Goal: Task Accomplishment & Management: Use online tool/utility

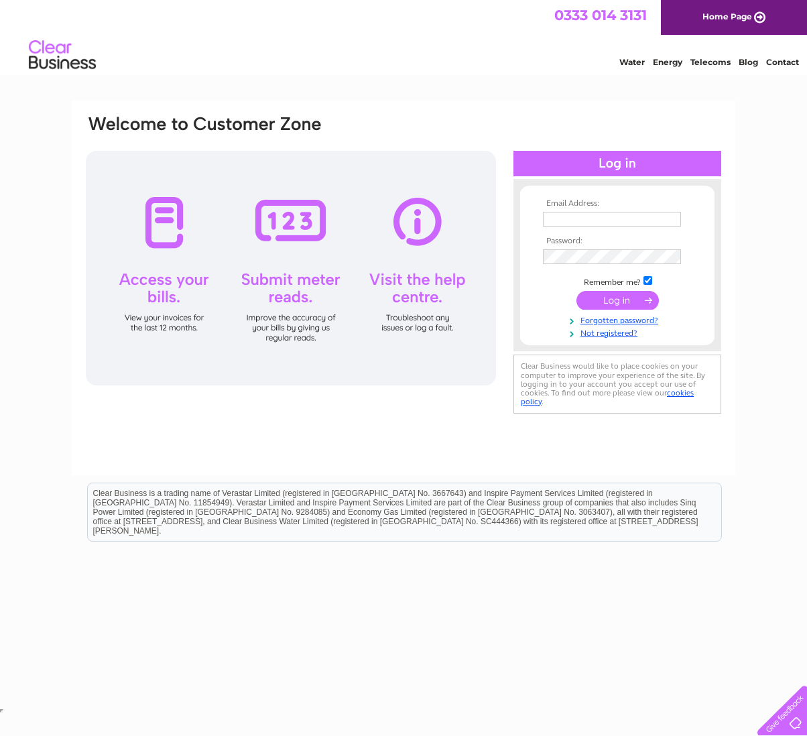
type input "[EMAIL_ADDRESS][DOMAIN_NAME]"
click at [606, 296] on input "submit" at bounding box center [617, 300] width 82 height 19
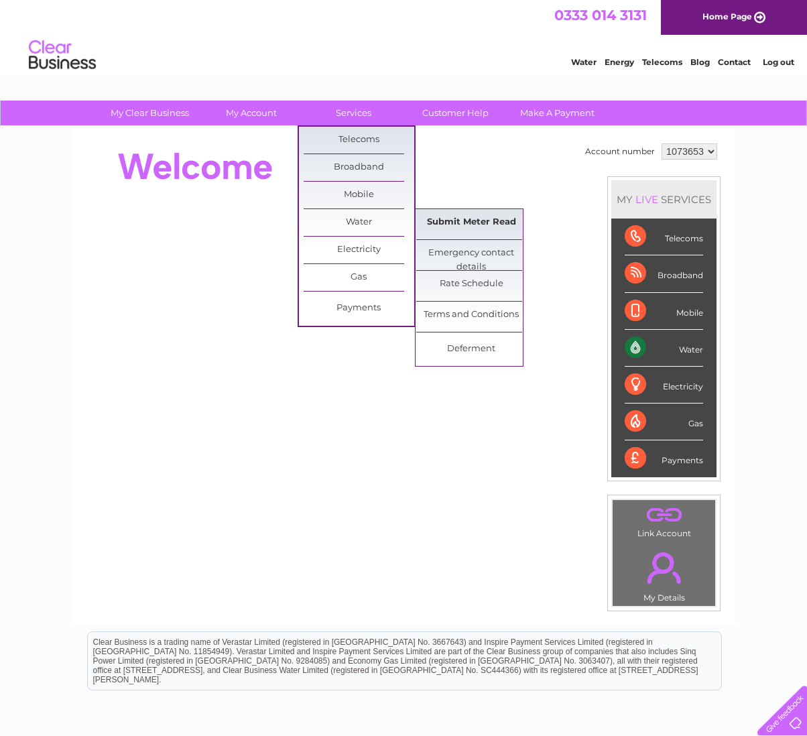
click at [505, 218] on link "Submit Meter Read" at bounding box center [471, 222] width 111 height 27
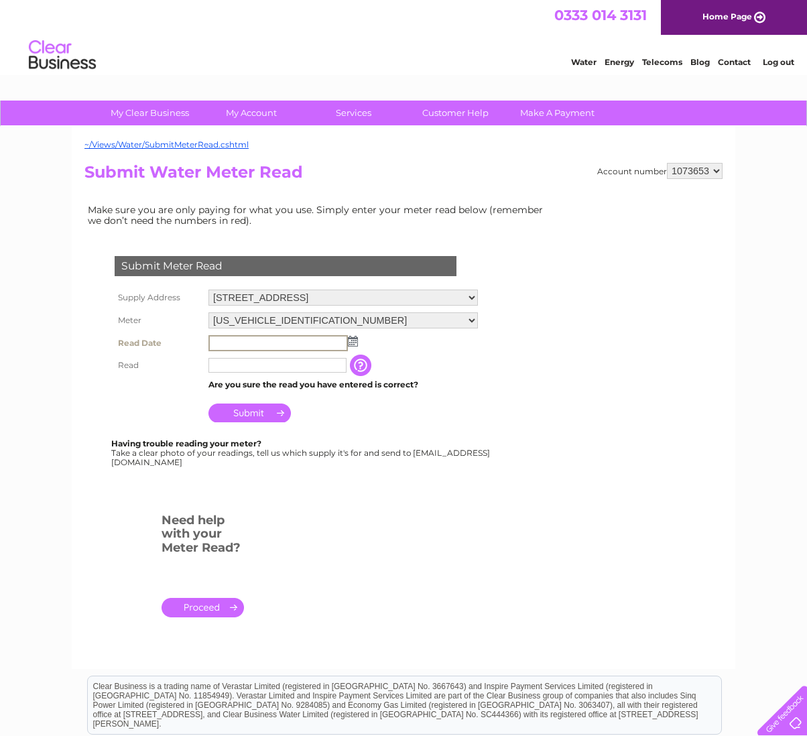
click at [336, 343] on input "text" at bounding box center [277, 343] width 139 height 16
click at [296, 347] on input "text" at bounding box center [277, 343] width 139 height 16
click at [301, 368] on input "text" at bounding box center [277, 365] width 139 height 16
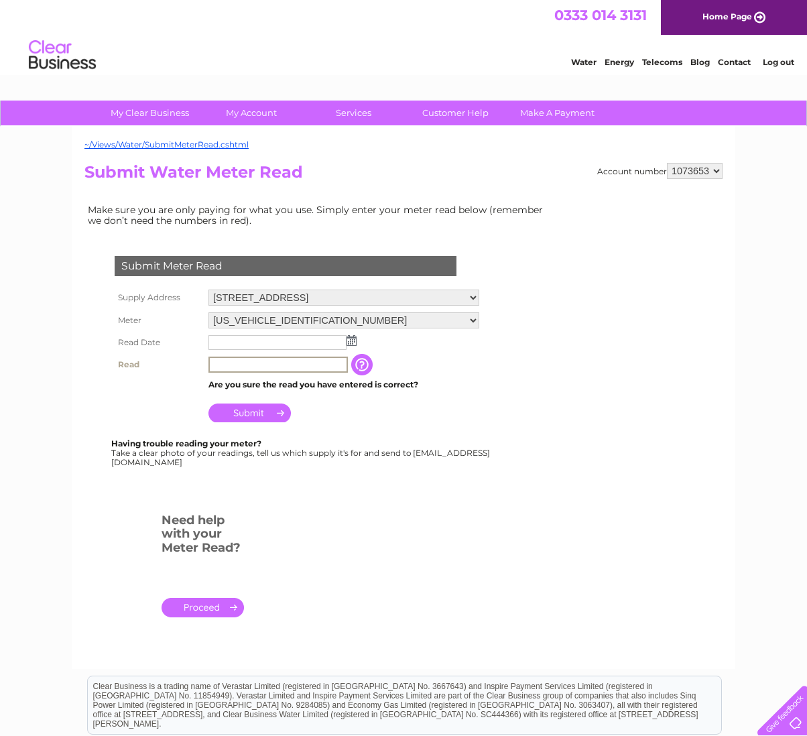
click at [353, 341] on img at bounding box center [351, 340] width 10 height 11
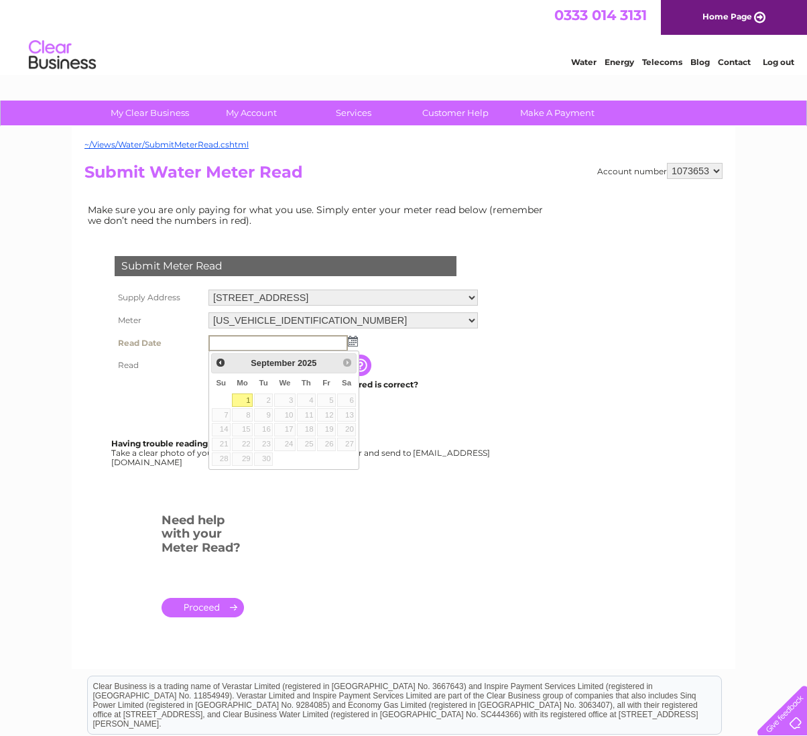
click at [240, 403] on link "1" at bounding box center [242, 399] width 21 height 13
type input "2025/09/01"
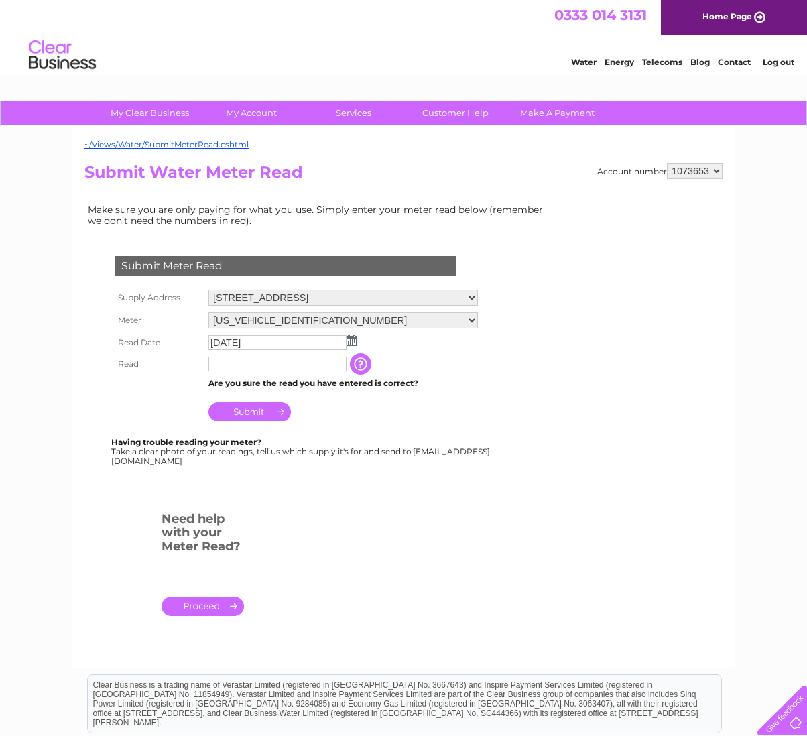
click at [255, 360] on input "text" at bounding box center [277, 364] width 138 height 15
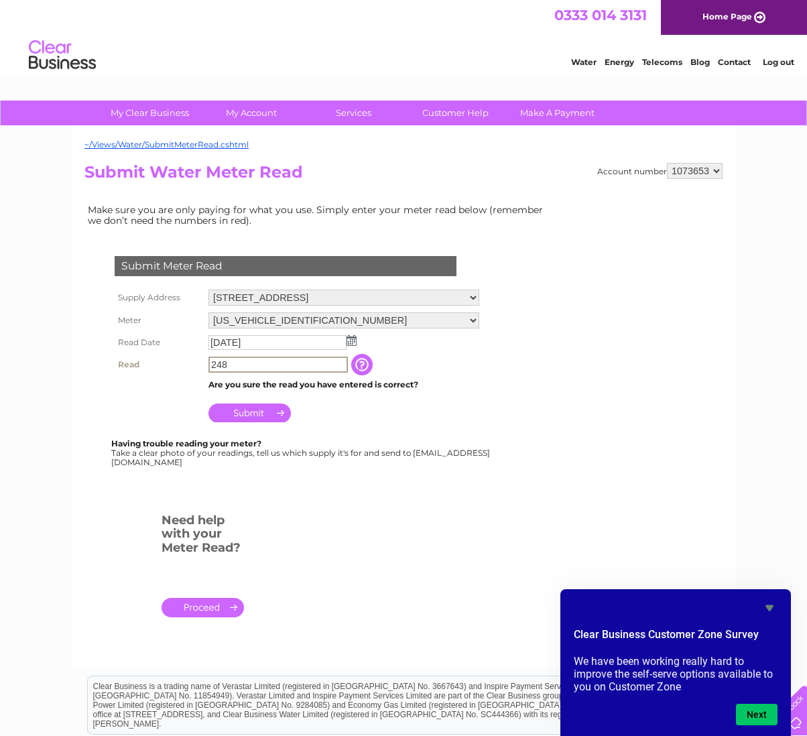
type input "248"
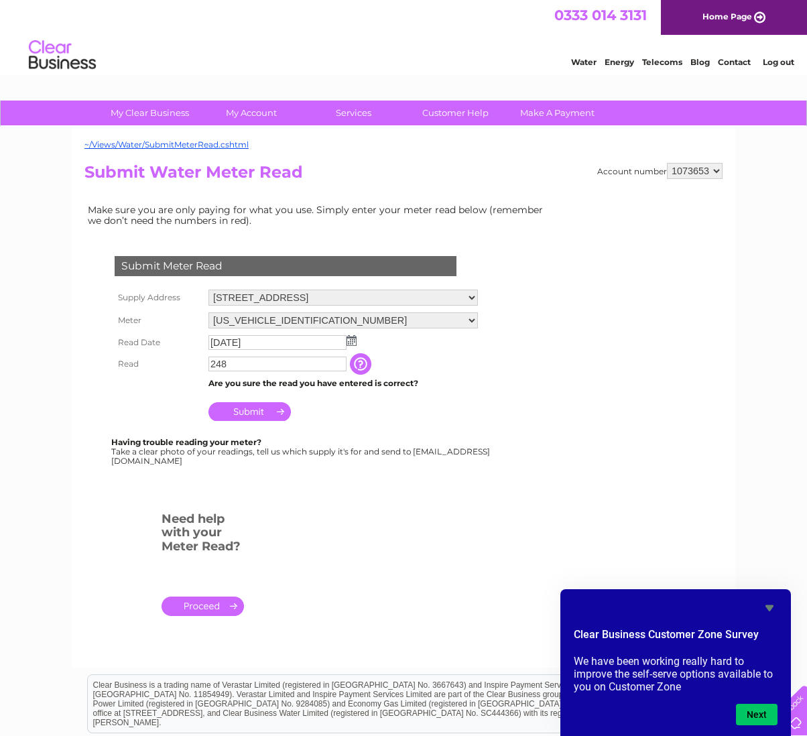
click at [267, 409] on input "Submit" at bounding box center [249, 411] width 82 height 19
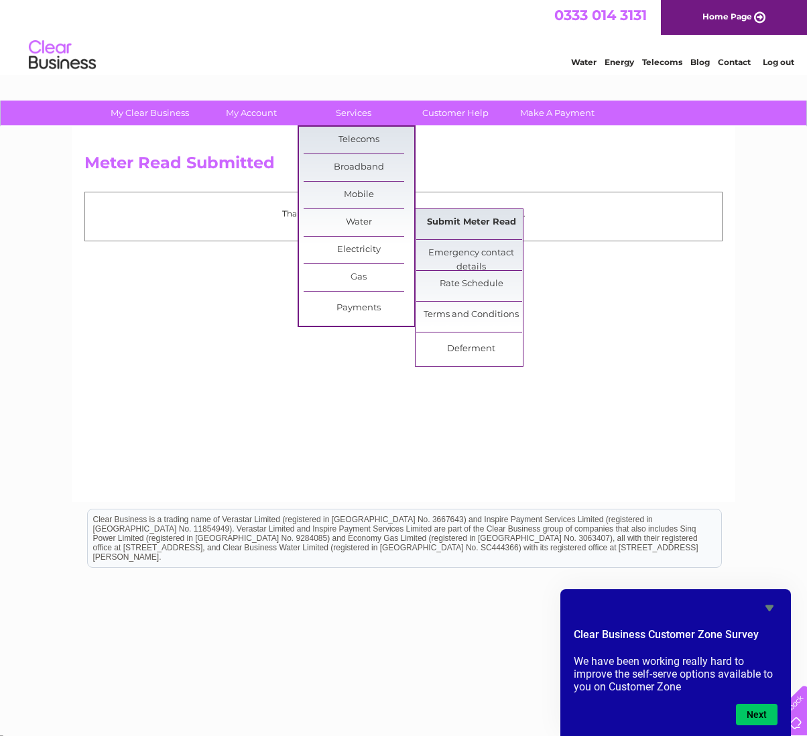
click at [466, 214] on link "Submit Meter Read" at bounding box center [471, 222] width 111 height 27
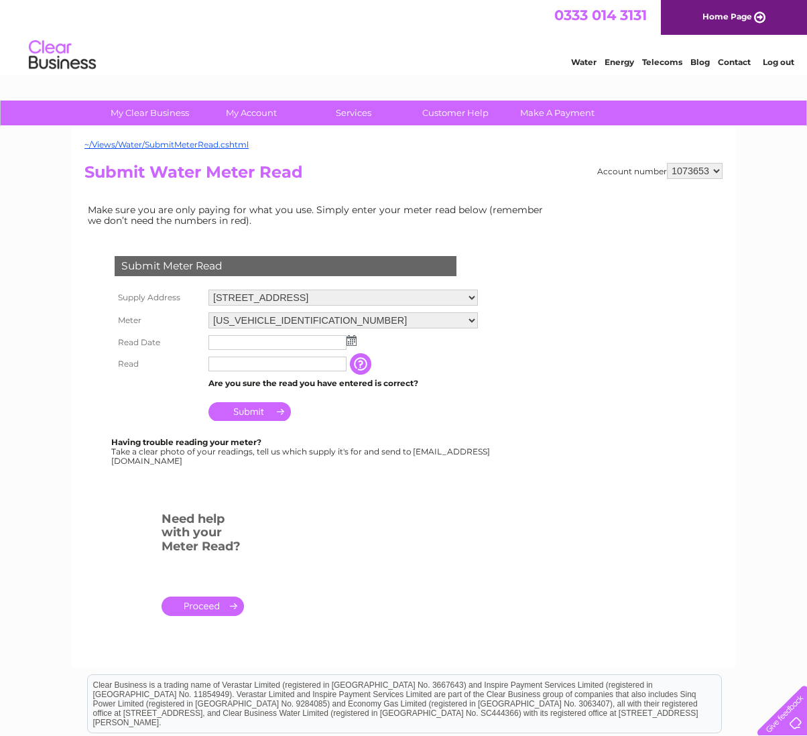
click at [478, 318] on select "[US_VEHICLE_IDENTIFICATION_NUMBER] [US_VEHICLE_IDENTIFICATION_NUMBER]" at bounding box center [342, 320] width 269 height 16
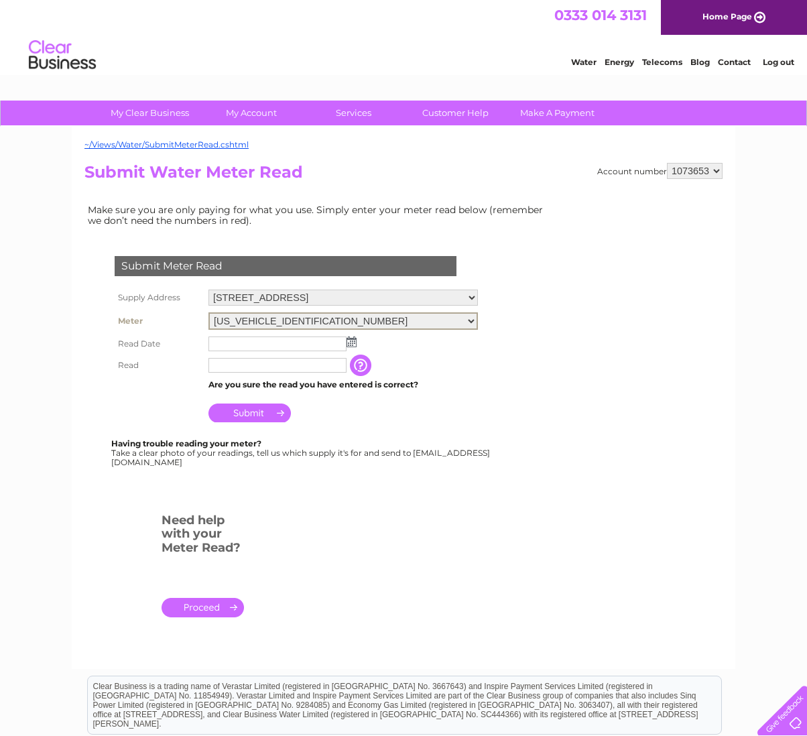
select select "290031"
click at [208, 312] on select "06ELSTER17T147039 06ELSTER17T184567" at bounding box center [342, 320] width 269 height 17
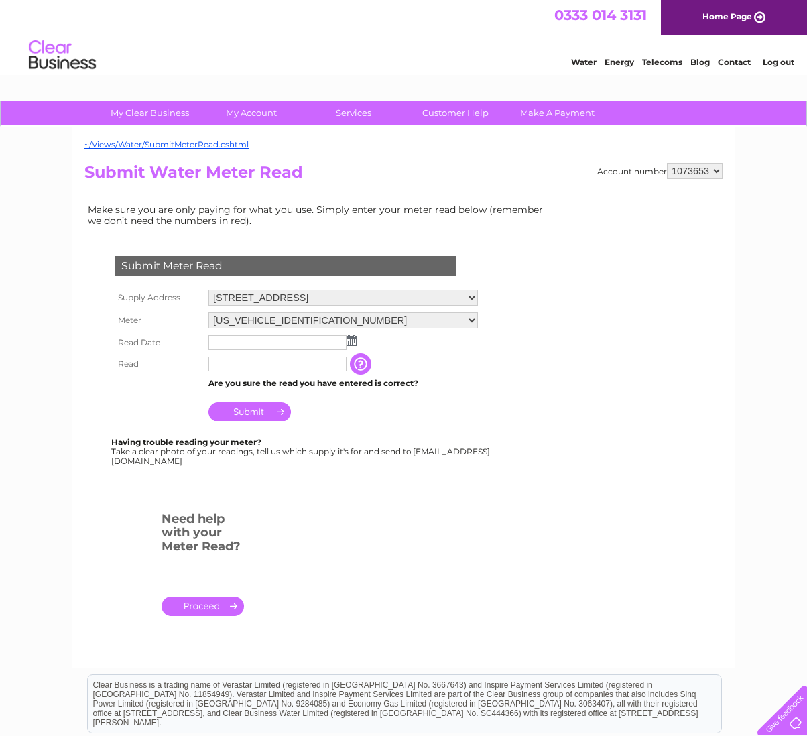
click at [322, 342] on input "text" at bounding box center [277, 342] width 138 height 15
click at [351, 342] on img at bounding box center [353, 341] width 10 height 11
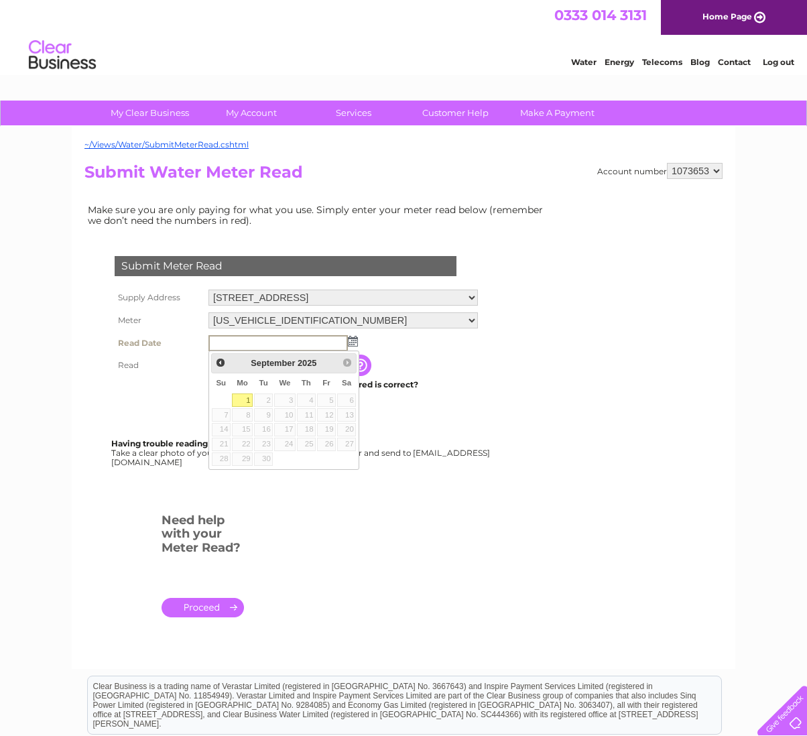
click at [245, 400] on link "1" at bounding box center [242, 399] width 21 height 13
type input "2025/09/01"
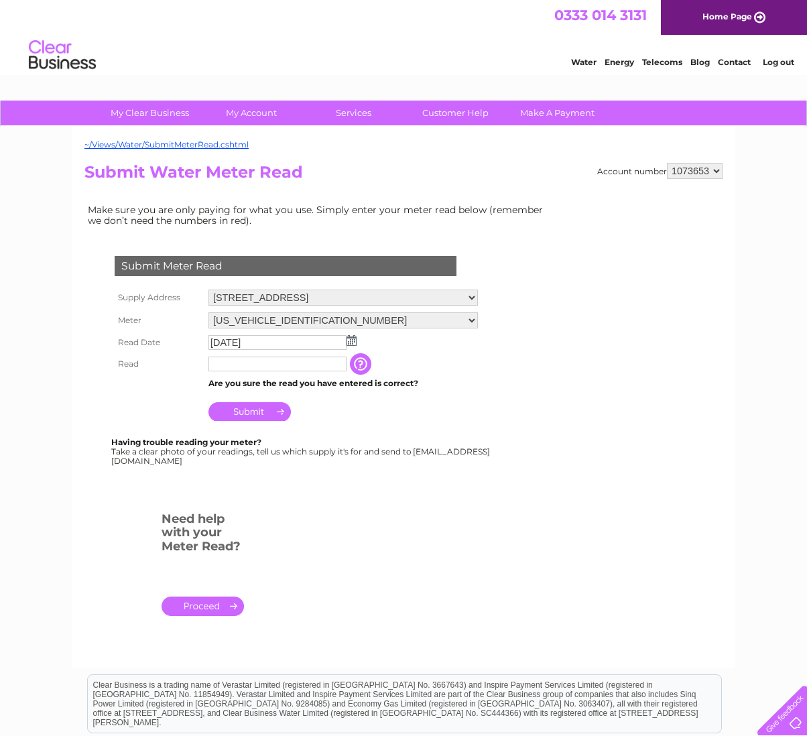
click at [273, 367] on input "text" at bounding box center [277, 364] width 138 height 15
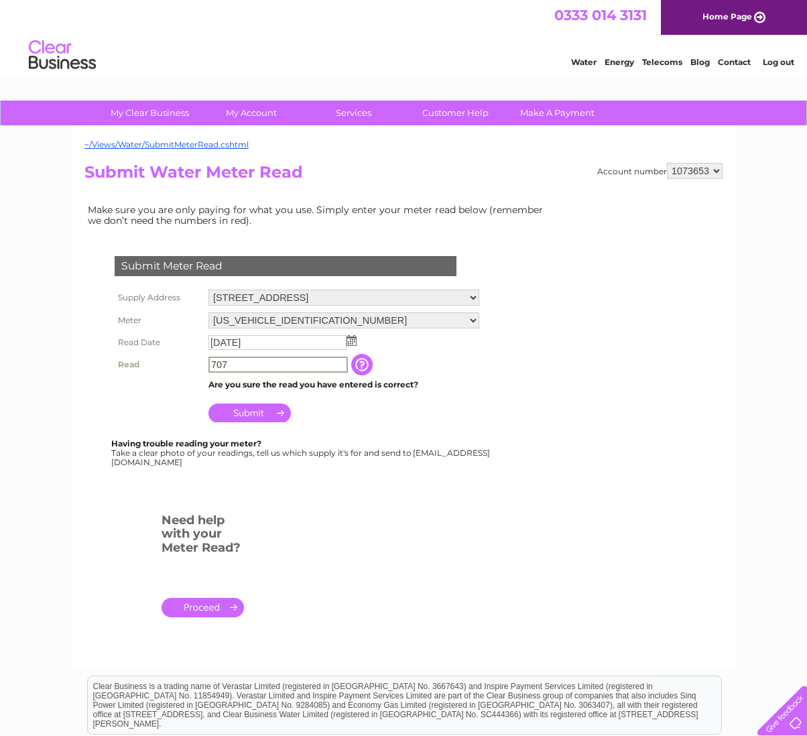
type input "707"
click at [252, 410] on input "Submit" at bounding box center [249, 412] width 82 height 19
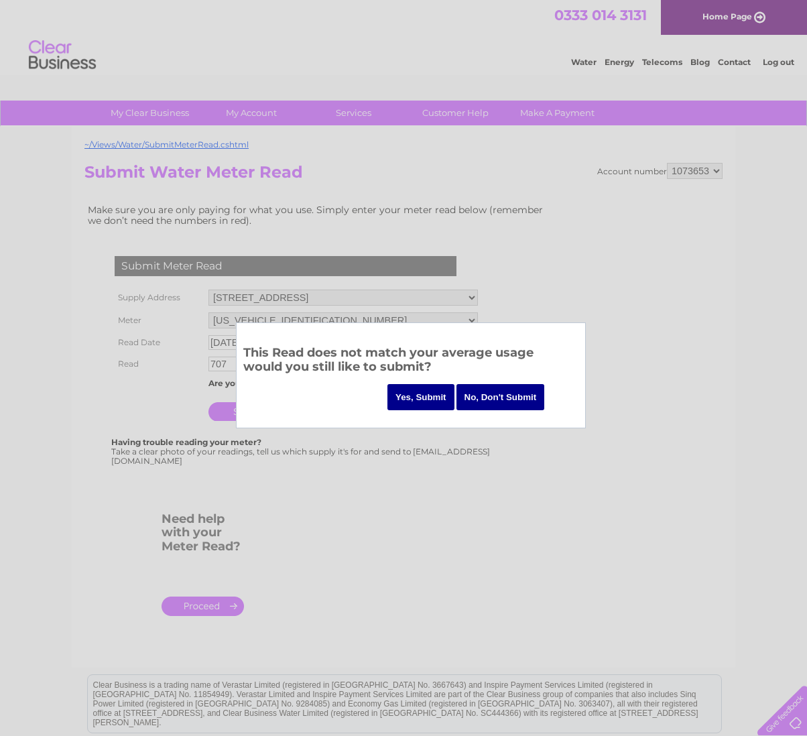
click at [421, 402] on input "Yes, Submit" at bounding box center [420, 397] width 67 height 26
